Goal: Information Seeking & Learning: Check status

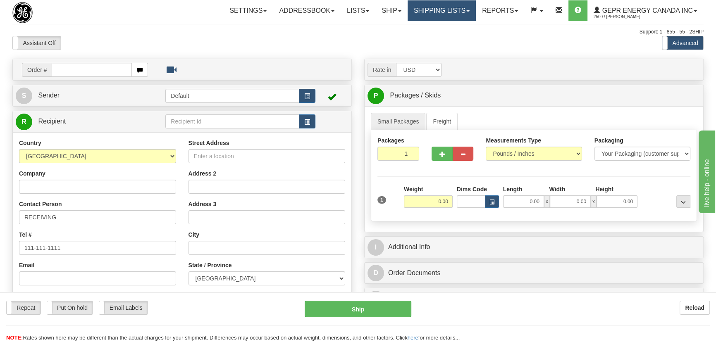
click at [453, 7] on link "Shipping lists" at bounding box center [442, 10] width 68 height 21
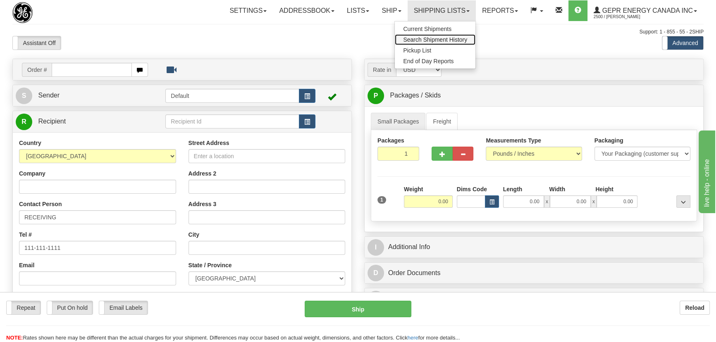
click at [436, 38] on span "Search Shipment History" at bounding box center [435, 39] width 64 height 7
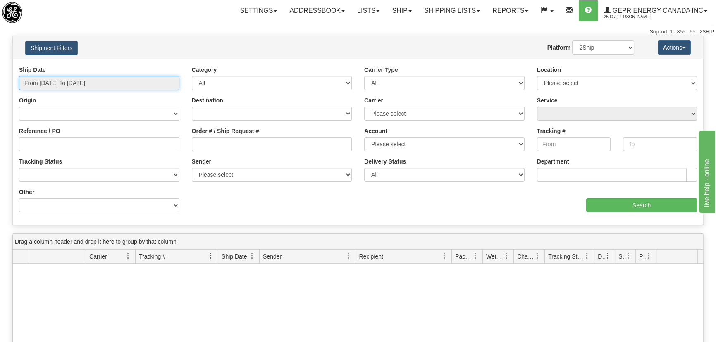
click at [71, 81] on input "From [DATE] To [DATE]" at bounding box center [99, 83] width 160 height 14
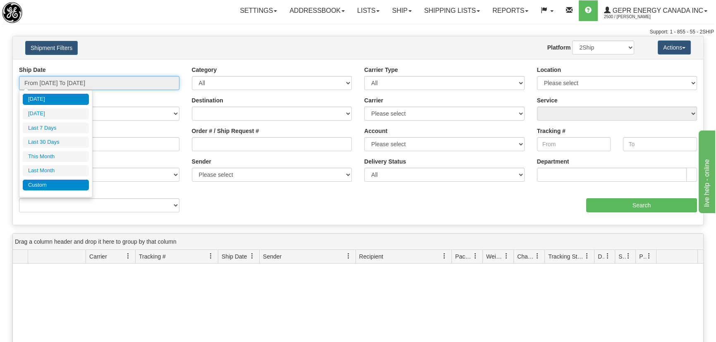
type input "[DATE]"
click at [57, 181] on li "Custom" at bounding box center [56, 185] width 66 height 11
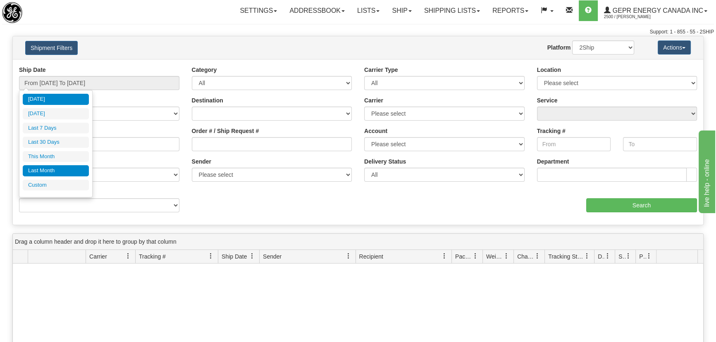
type input "07/01/2025"
type input "07/31/2025"
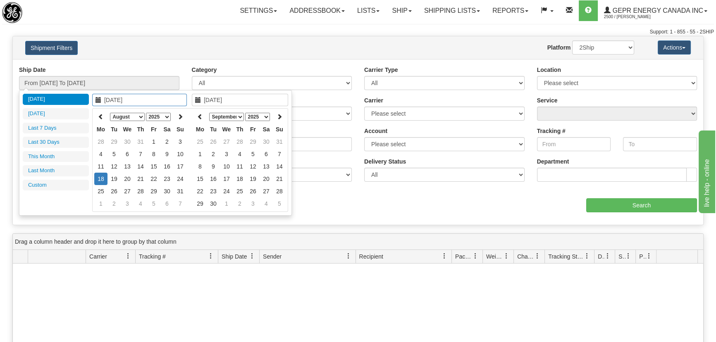
type input "[DATE]"
click at [101, 116] on icon at bounding box center [101, 117] width 6 height 6
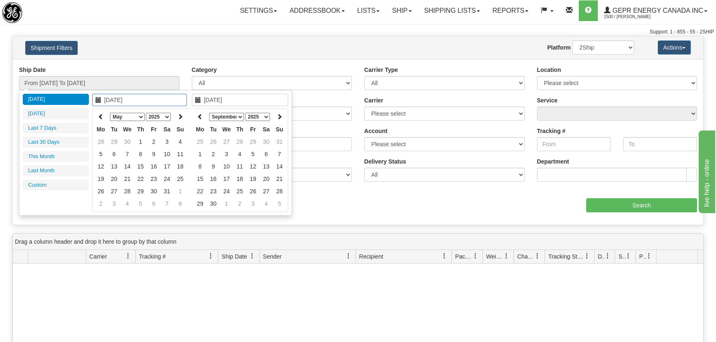
click at [101, 116] on icon at bounding box center [101, 117] width 6 height 6
type input "03/01/2025"
click at [165, 142] on td "1" at bounding box center [166, 142] width 13 height 12
click at [201, 116] on icon at bounding box center [200, 117] width 6 height 6
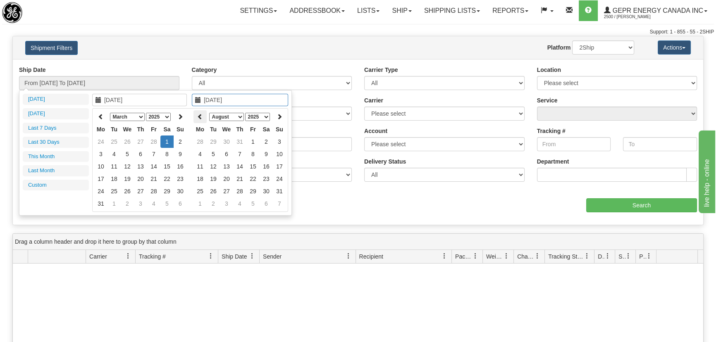
click at [202, 116] on icon at bounding box center [200, 117] width 6 height 6
click at [280, 116] on icon at bounding box center [280, 117] width 6 height 6
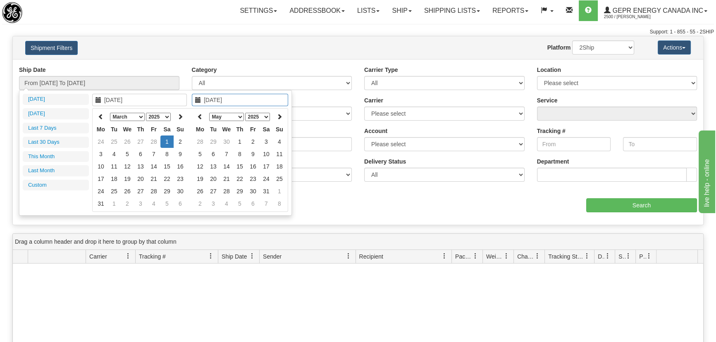
click at [280, 116] on icon at bounding box center [280, 117] width 6 height 6
click at [277, 115] on icon at bounding box center [280, 117] width 6 height 6
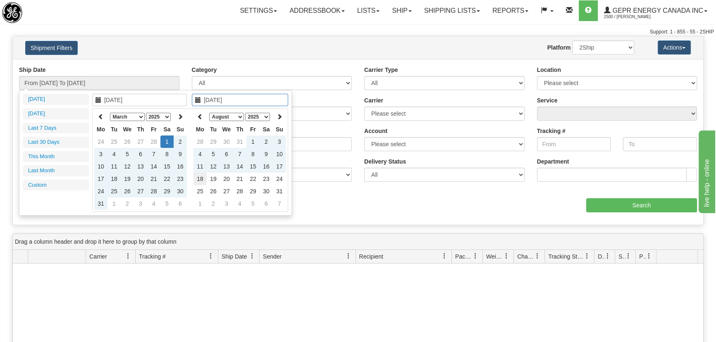
type input "[DATE]"
click at [200, 176] on td "18" at bounding box center [199, 179] width 13 height 12
type input "From 03/01/2025 To 08/18/2025"
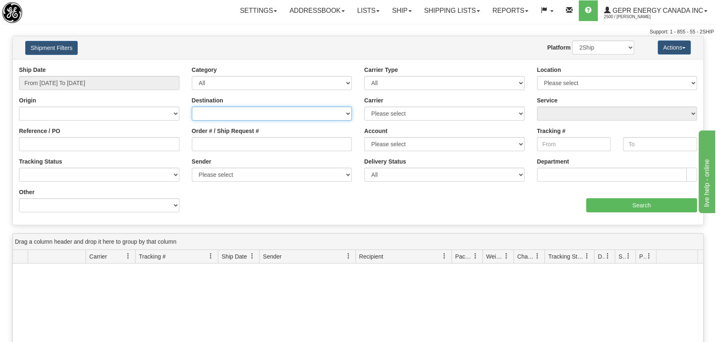
click at [313, 107] on select "Canada United States Mexico Puerto Rico Romania Australia New Zealand SouthAfri…" at bounding box center [272, 114] width 160 height 14
select select "US"
click at [192, 107] on select "Canada United States Mexico Puerto Rico Romania Australia New Zealand SouthAfri…" at bounding box center [272, 114] width 160 height 14
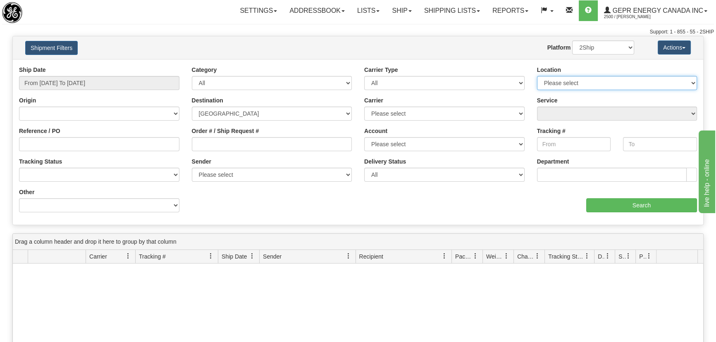
click at [579, 77] on select "Please select MARKHAM L6C 0M1" at bounding box center [617, 83] width 160 height 14
click at [515, 68] on div "Carrier Type All Most Common Small Package (Parcel / Courier) International Les…" at bounding box center [444, 78] width 160 height 24
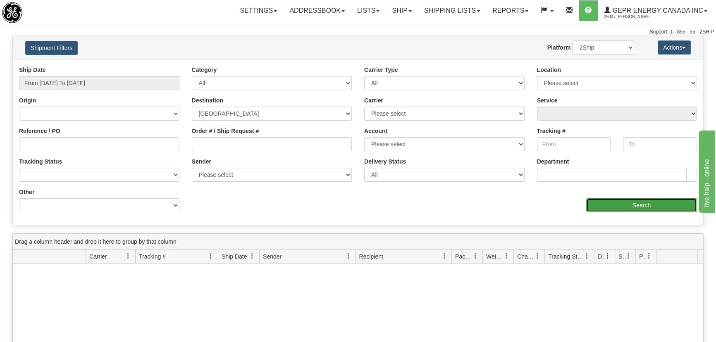
click at [641, 204] on input "Search" at bounding box center [641, 205] width 111 height 14
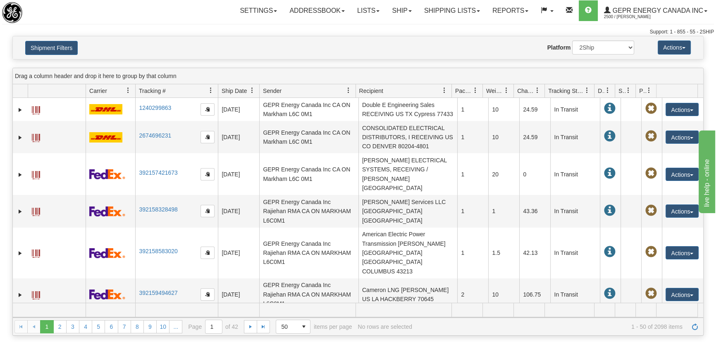
click at [405, 87] on span "Recipient" at bounding box center [399, 91] width 89 height 14
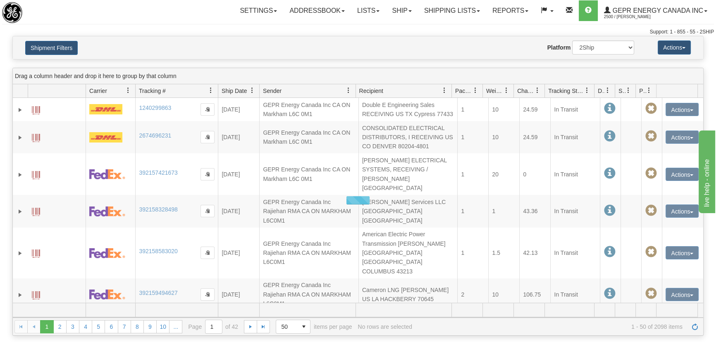
click at [443, 88] on span at bounding box center [444, 90] width 7 height 7
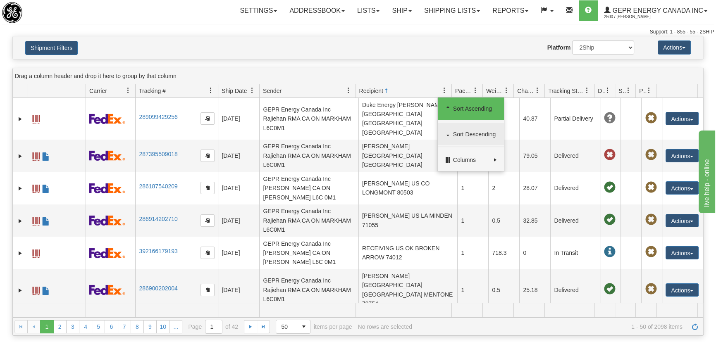
click at [464, 130] on span "Sort Descending" at bounding box center [475, 134] width 44 height 8
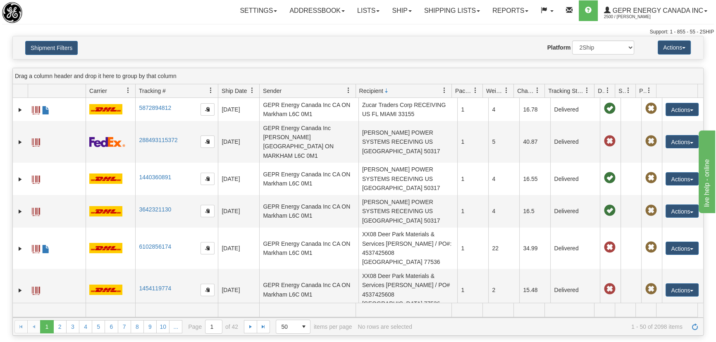
click at [408, 87] on span "Recipient" at bounding box center [399, 91] width 89 height 14
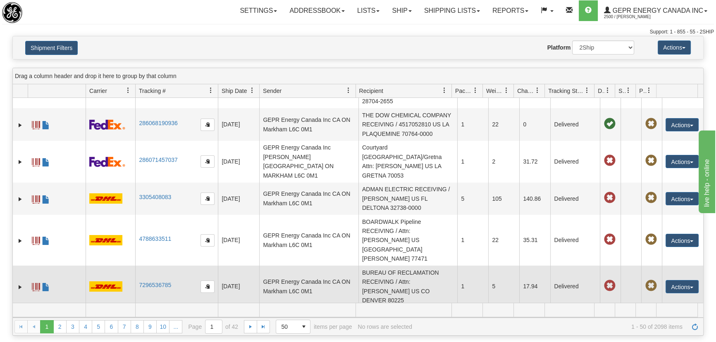
scroll to position [751, 0]
